Goal: Information Seeking & Learning: Learn about a topic

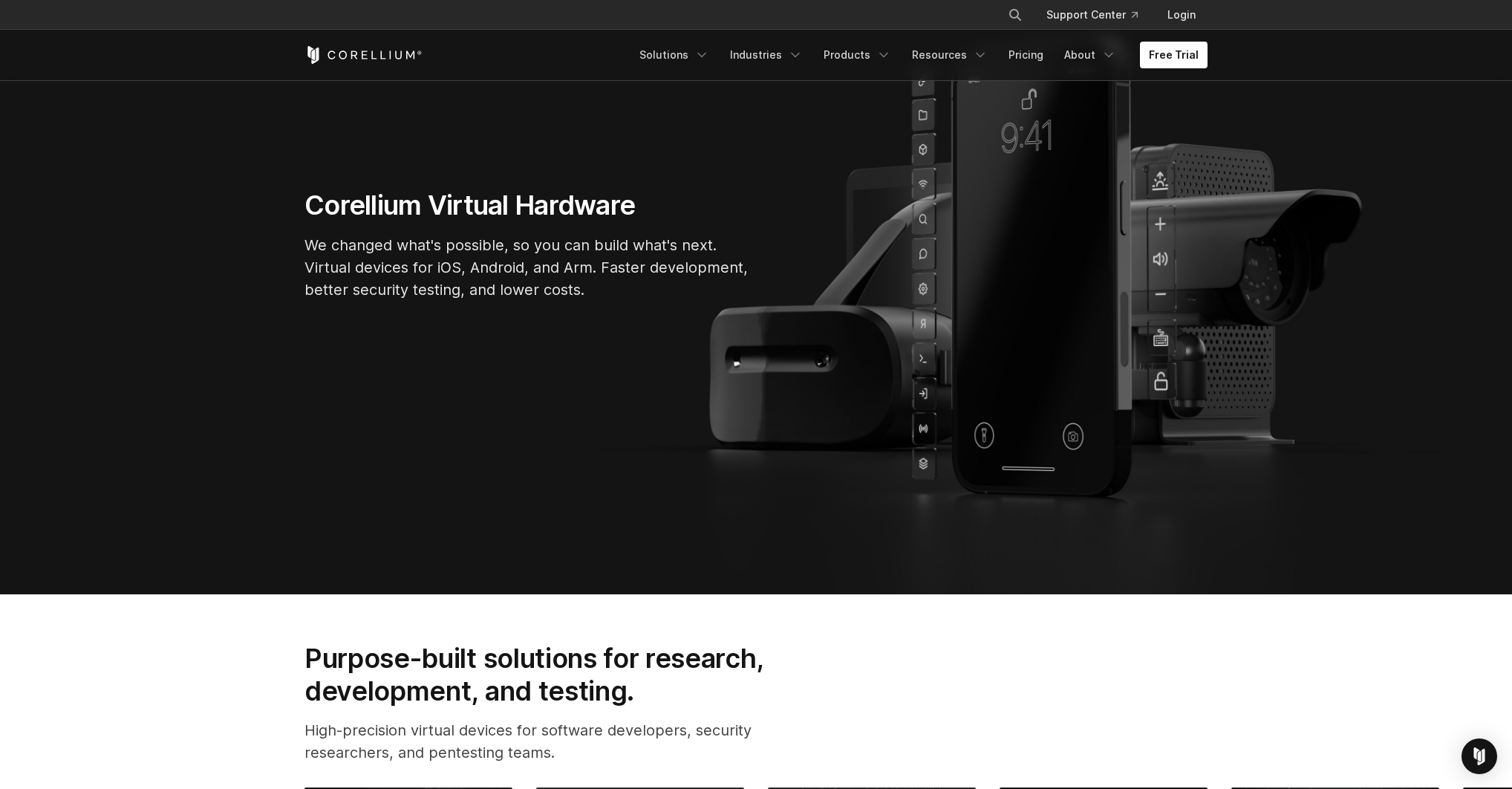
scroll to position [585, 0]
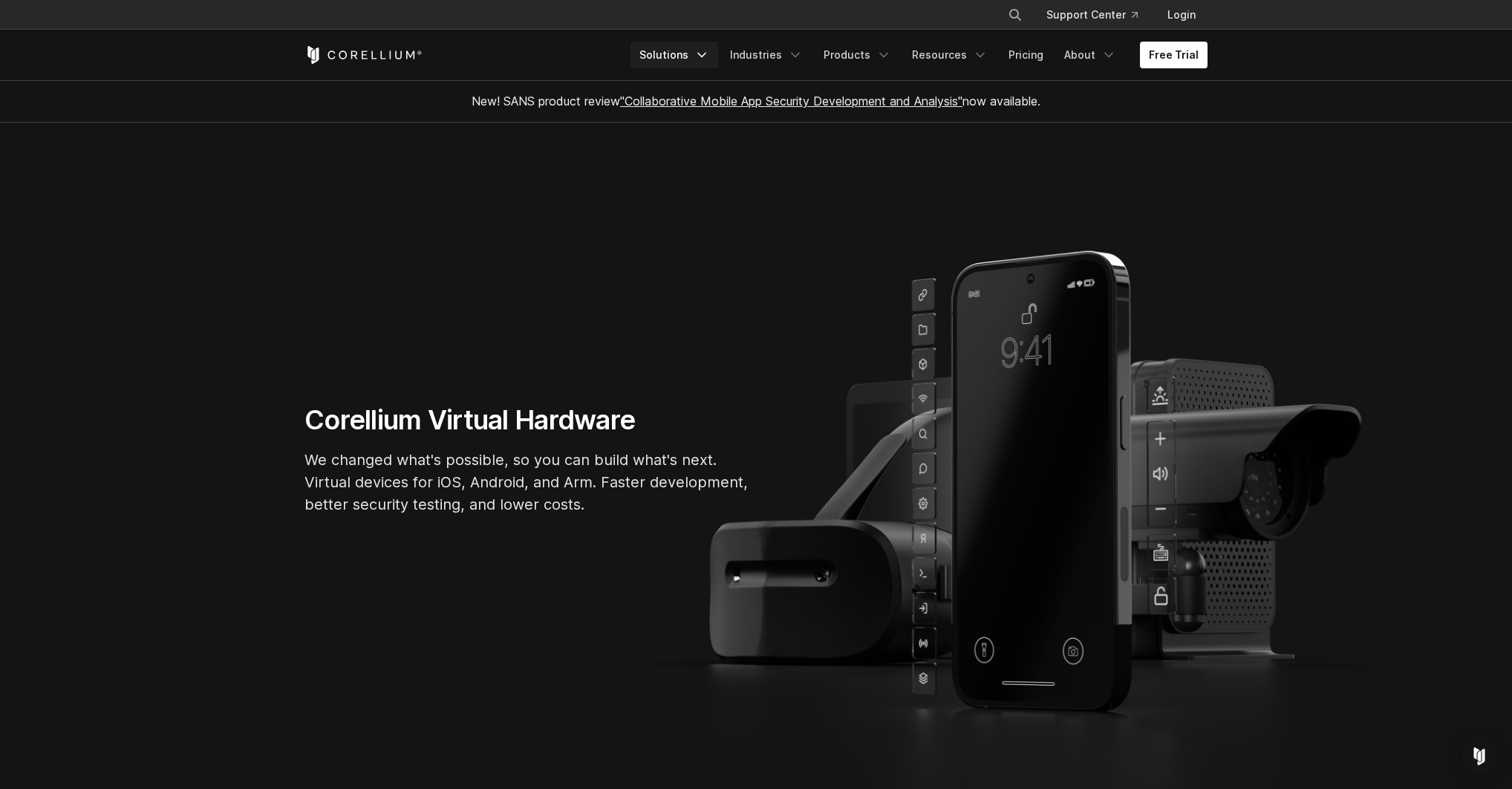
click at [703, 51] on link "Solutions" at bounding box center [674, 55] width 88 height 27
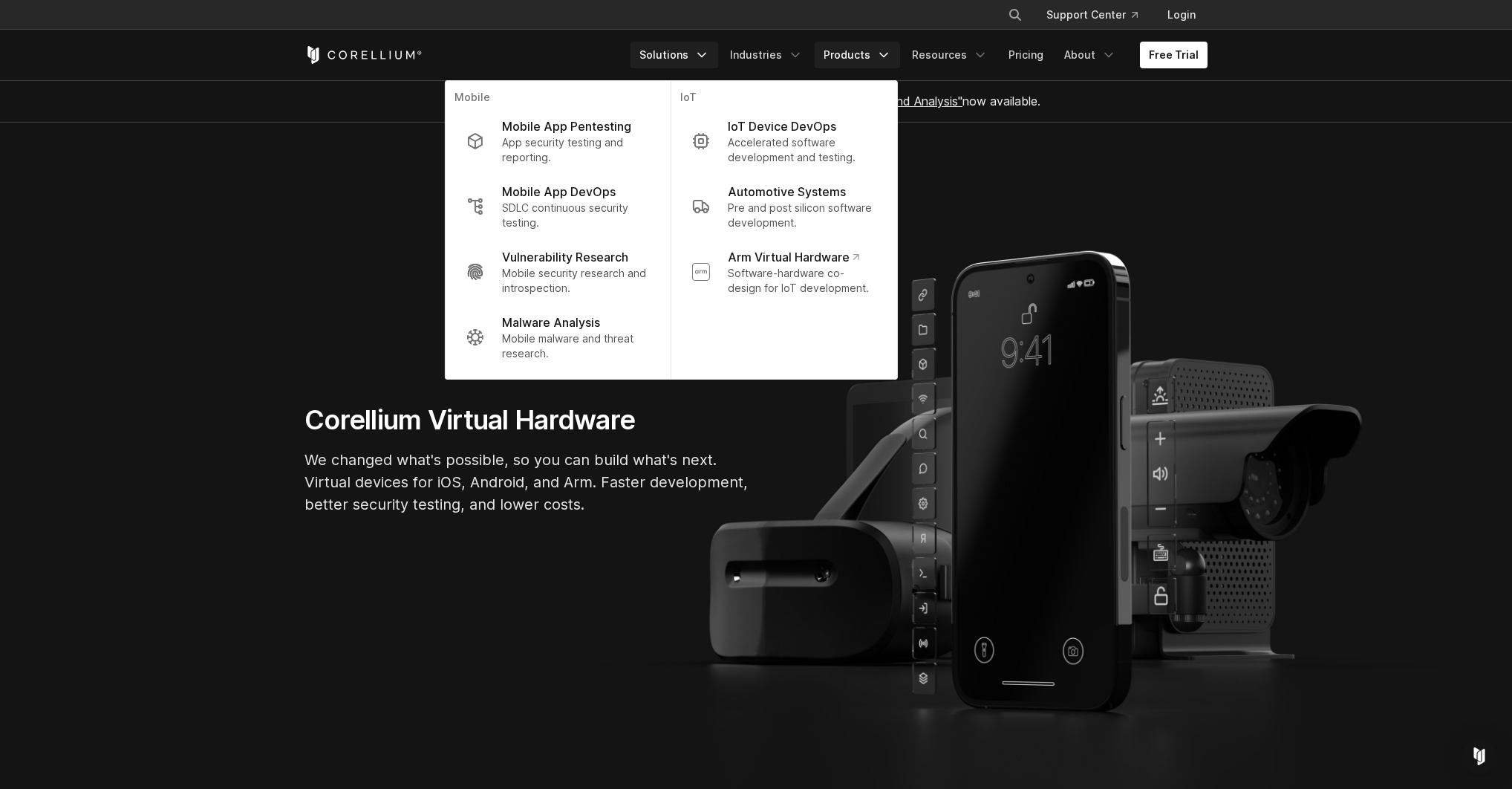
click at [880, 52] on link "Products" at bounding box center [858, 55] width 85 height 27
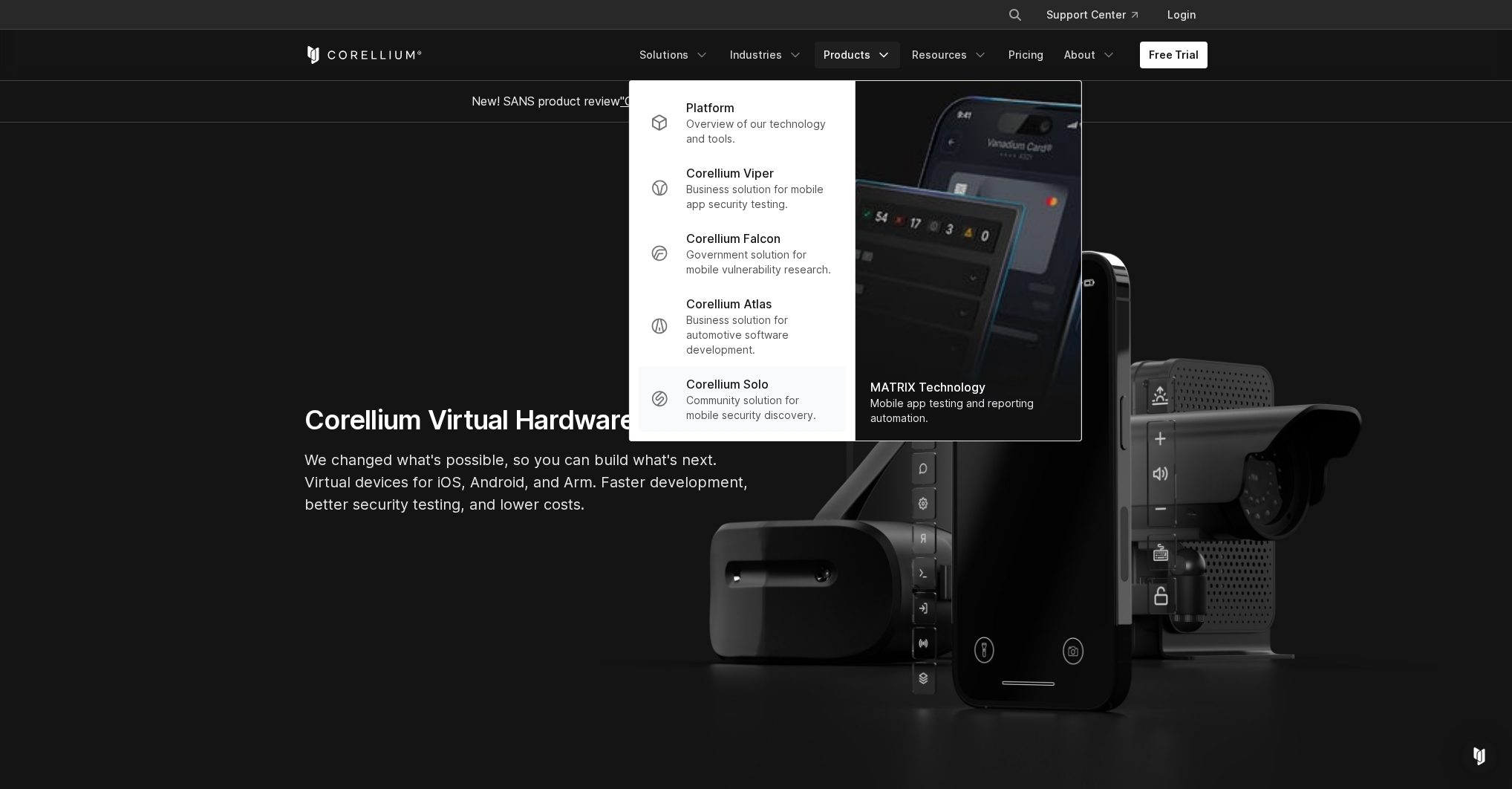
click at [745, 391] on p "Corellium Solo" at bounding box center [727, 384] width 82 height 18
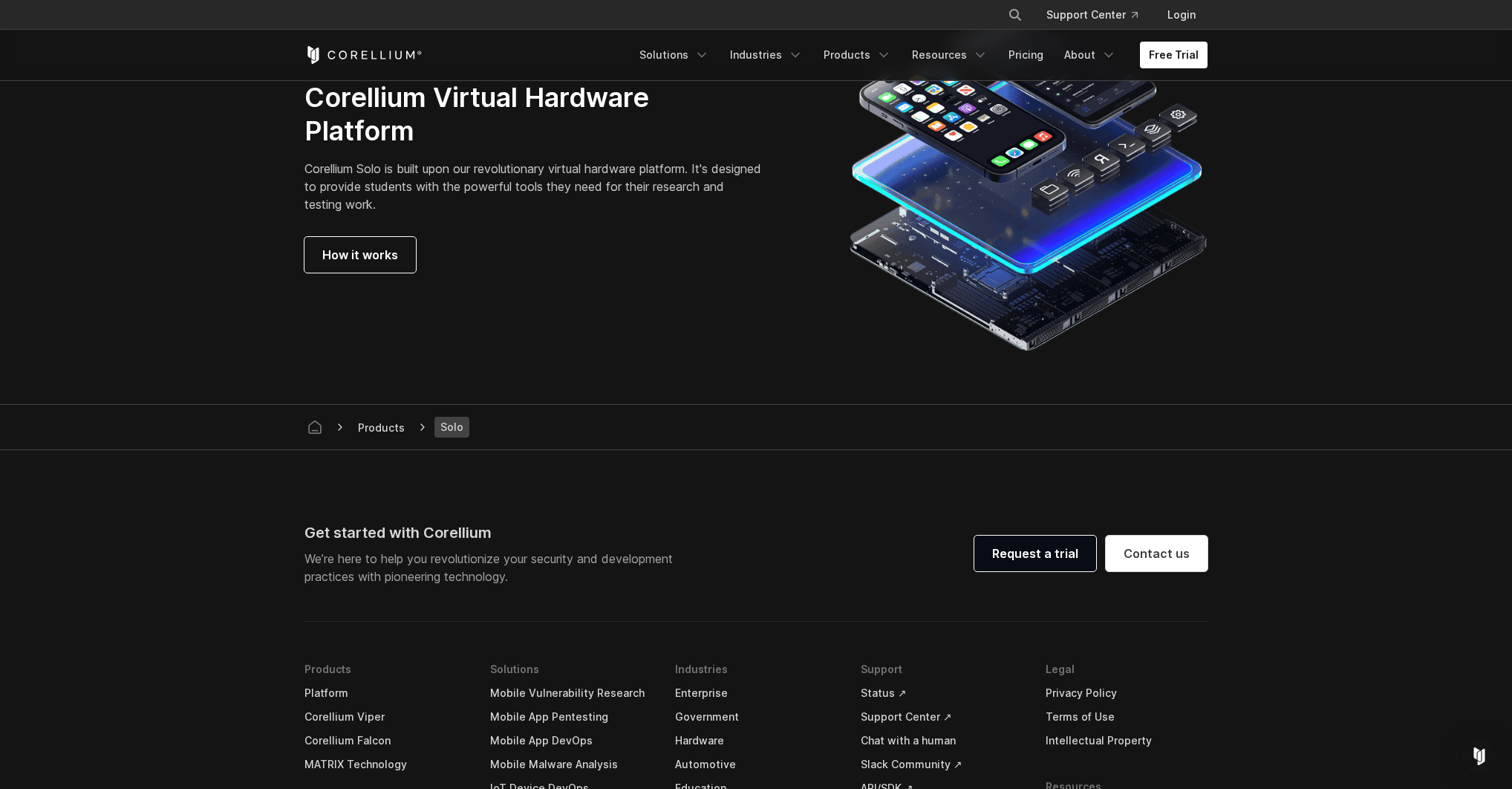
scroll to position [2652, 0]
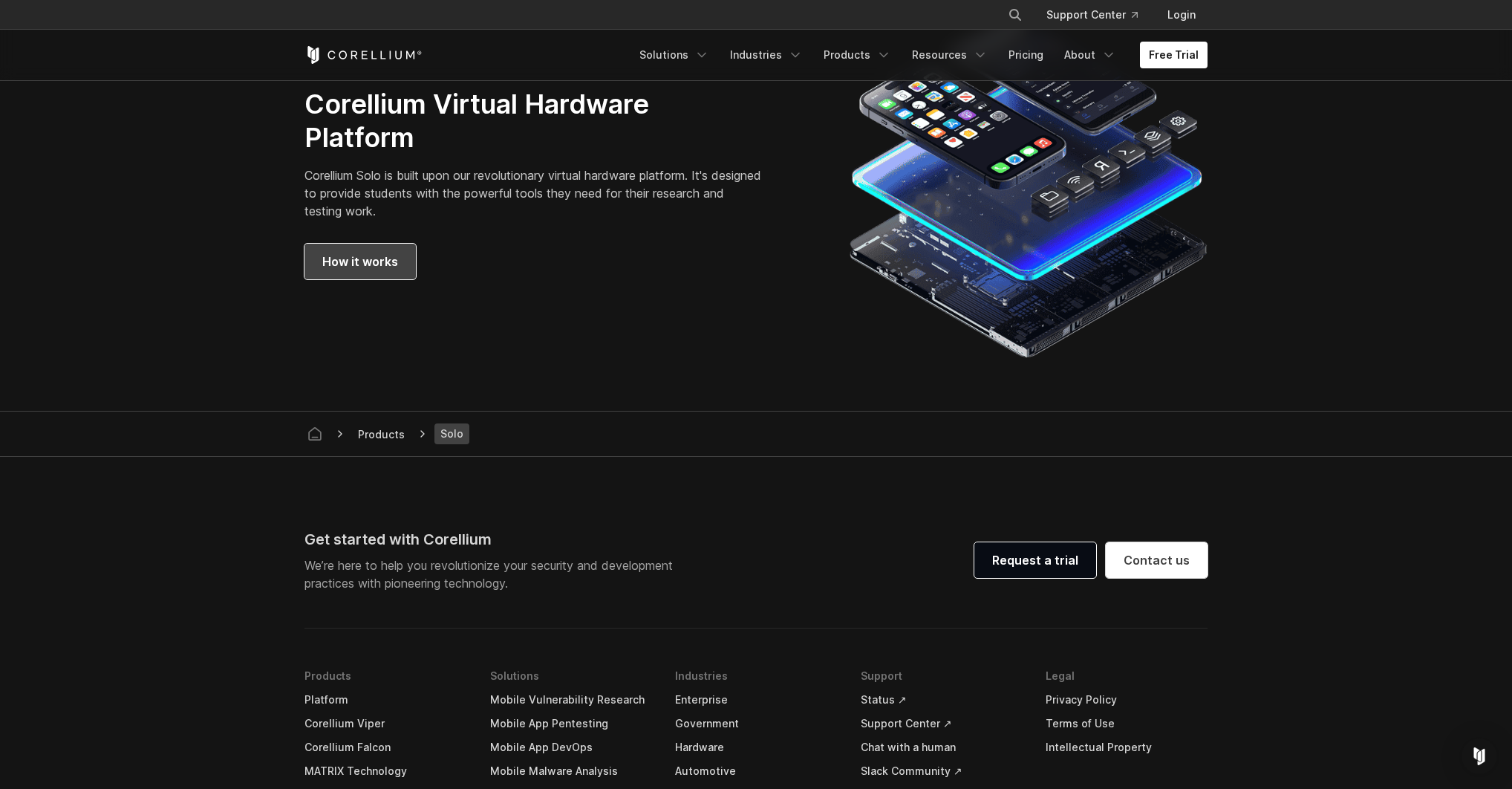
click at [376, 262] on span "How it works" at bounding box center [360, 261] width 76 height 18
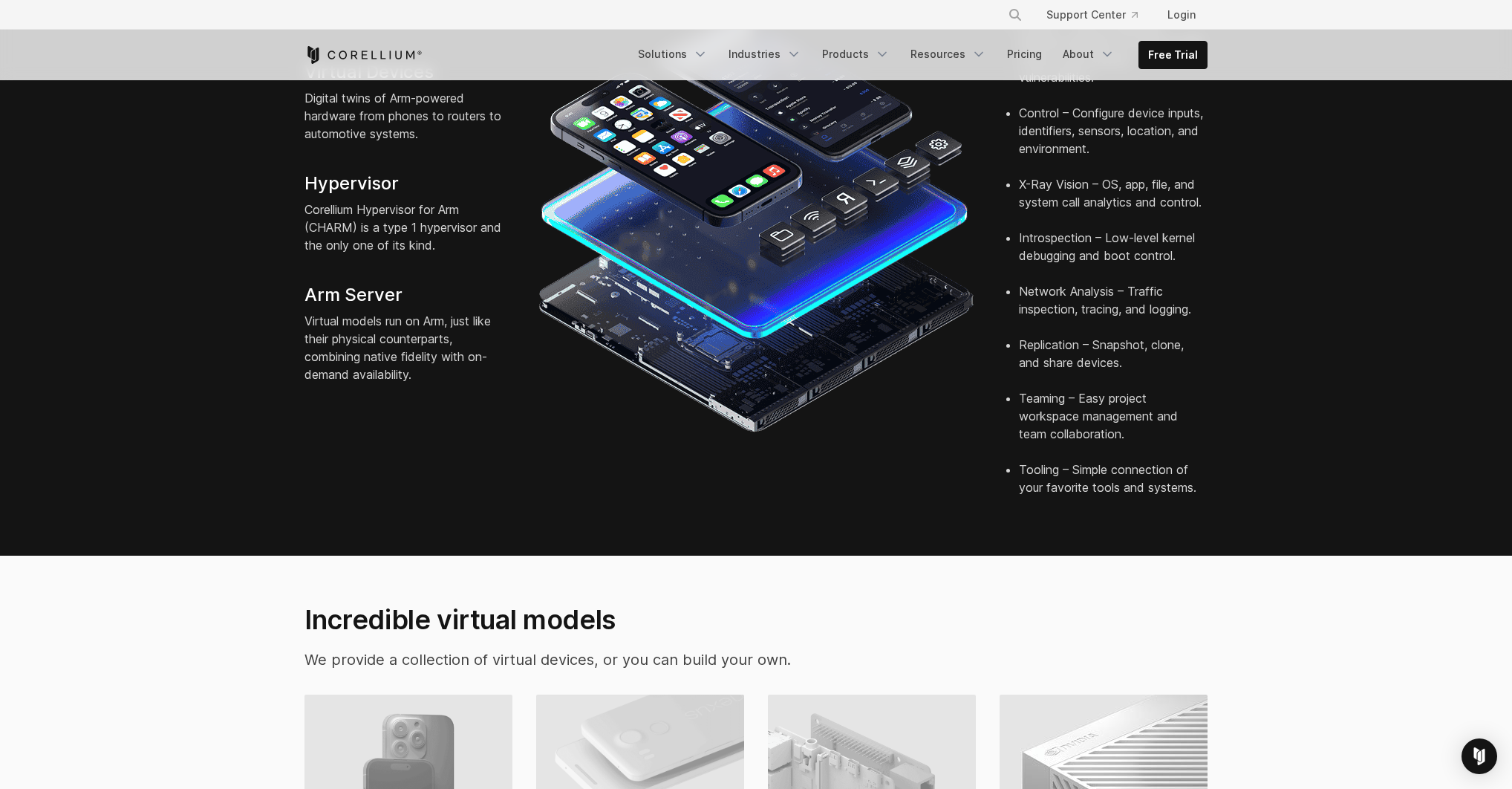
scroll to position [953, 0]
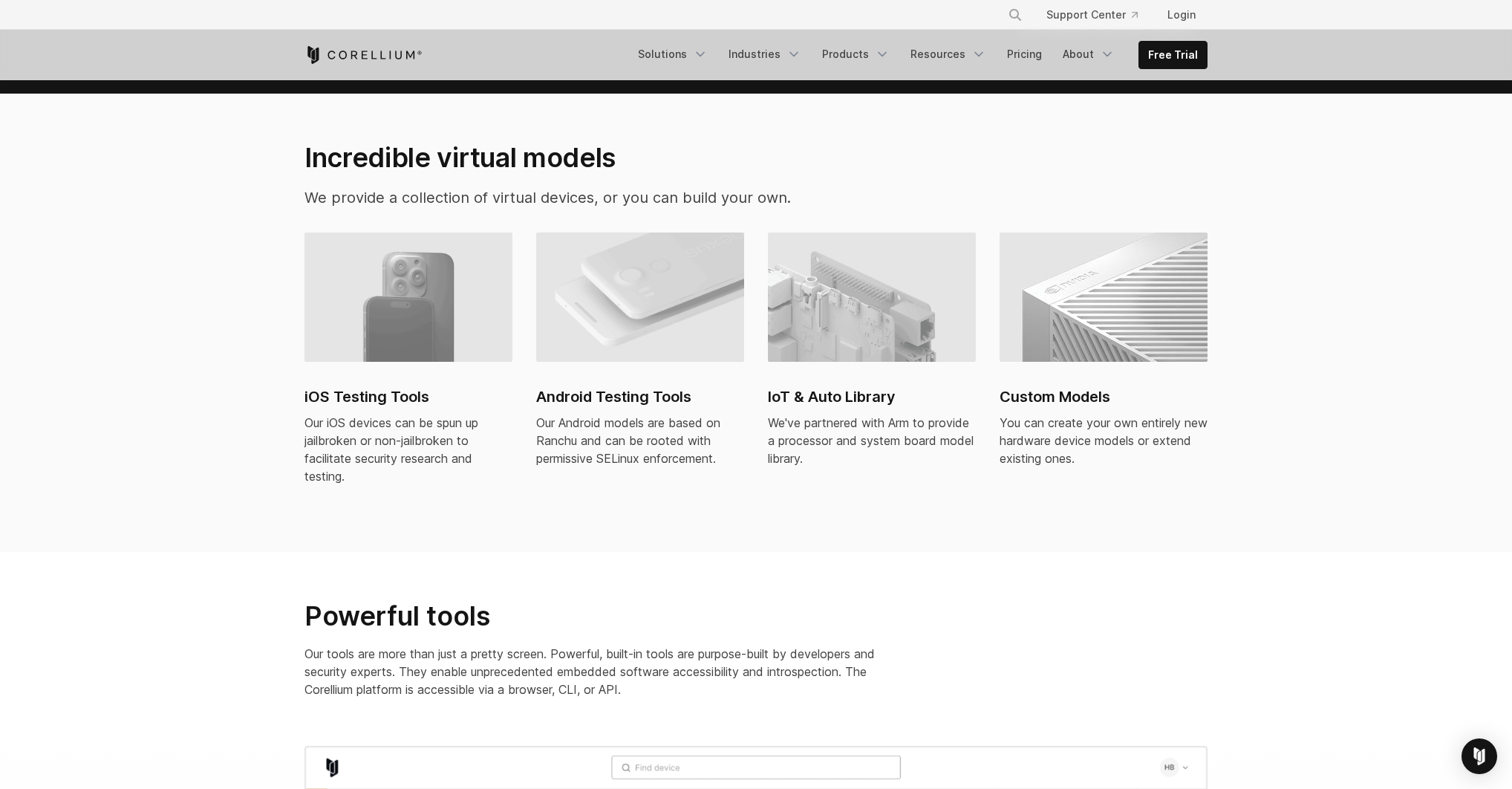
click at [372, 386] on h2 "iOS Testing Tools" at bounding box center [408, 397] width 208 height 22
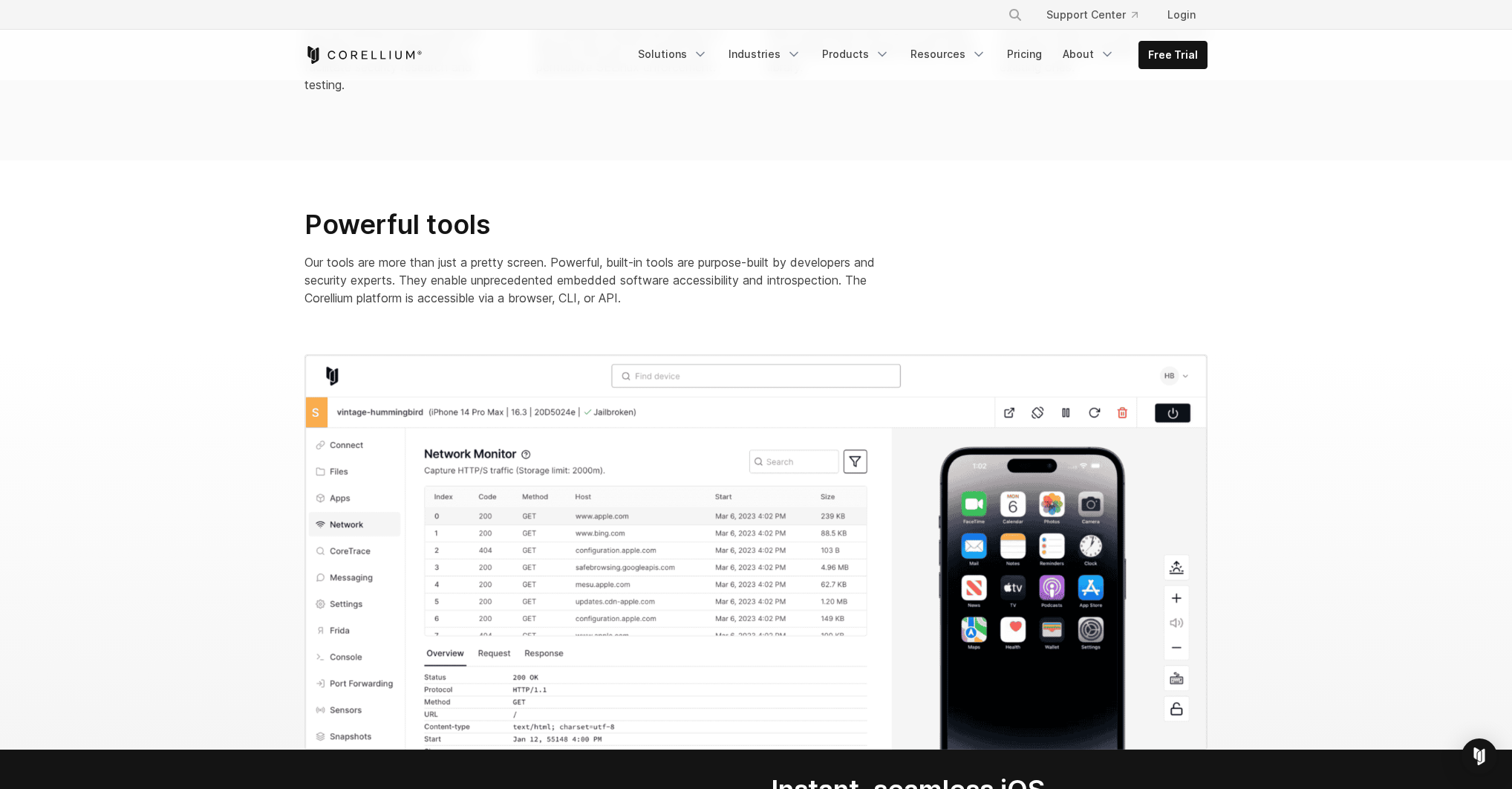
scroll to position [412, 0]
